Goal: Navigation & Orientation: Find specific page/section

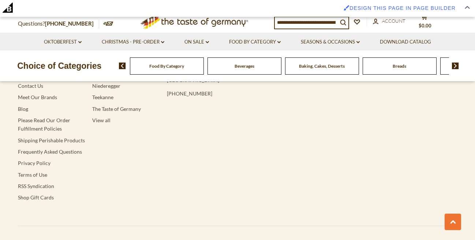
scroll to position [1422, 0]
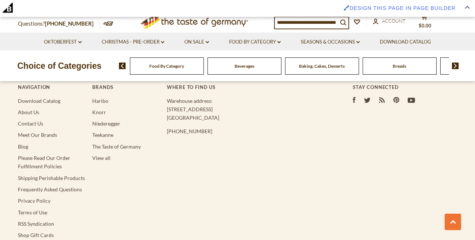
click at [204, 72] on div "Baking, Cakes, Desserts" at bounding box center [167, 66] width 74 height 17
click at [318, 66] on span "Baking, Cakes, Desserts" at bounding box center [322, 65] width 46 height 5
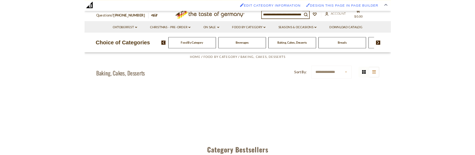
scroll to position [167, 0]
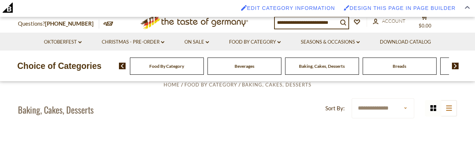
click at [168, 66] on span "Food By Category" at bounding box center [166, 65] width 35 height 5
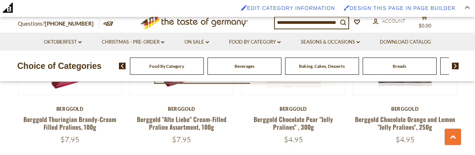
scroll to position [418, 0]
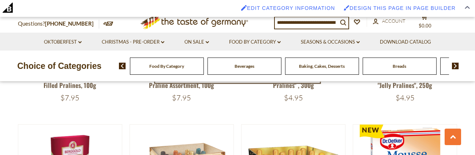
click at [312, 65] on span "Baking, Cakes, Desserts" at bounding box center [322, 65] width 46 height 5
